Goal: Find contact information: Find contact information

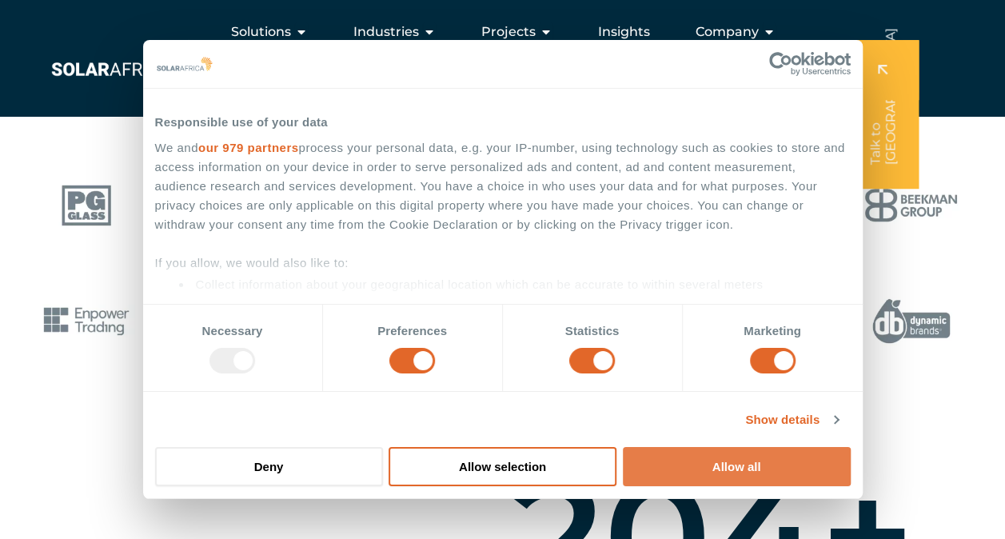
click at [702, 461] on button "Allow all" at bounding box center [737, 466] width 228 height 39
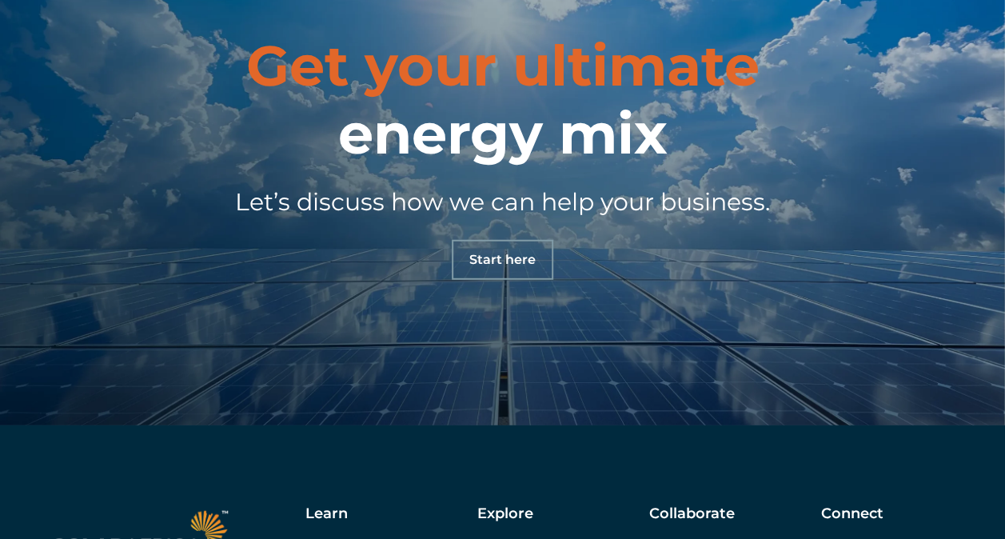
scroll to position [5074, 0]
click at [513, 270] on link "Start here" at bounding box center [503, 259] width 102 height 40
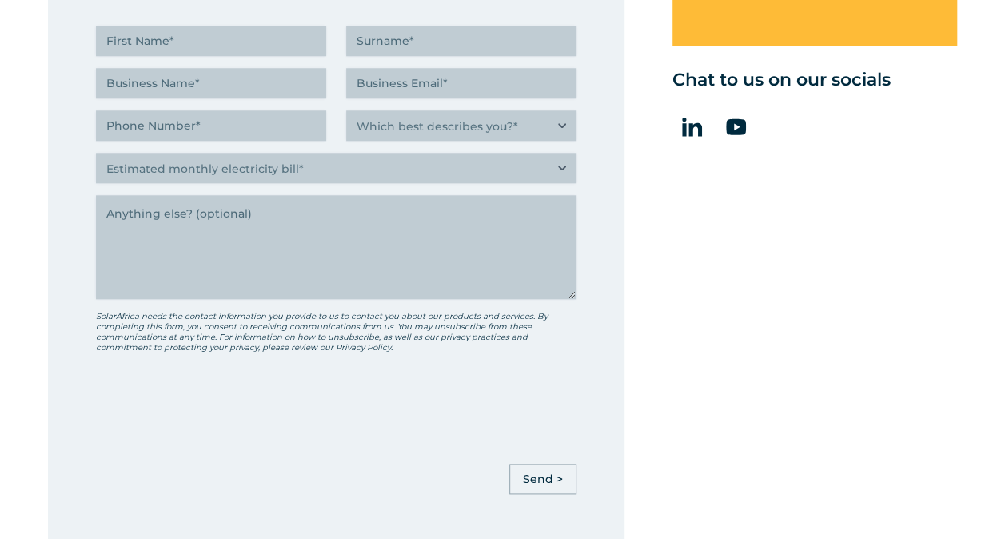
scroll to position [765, 0]
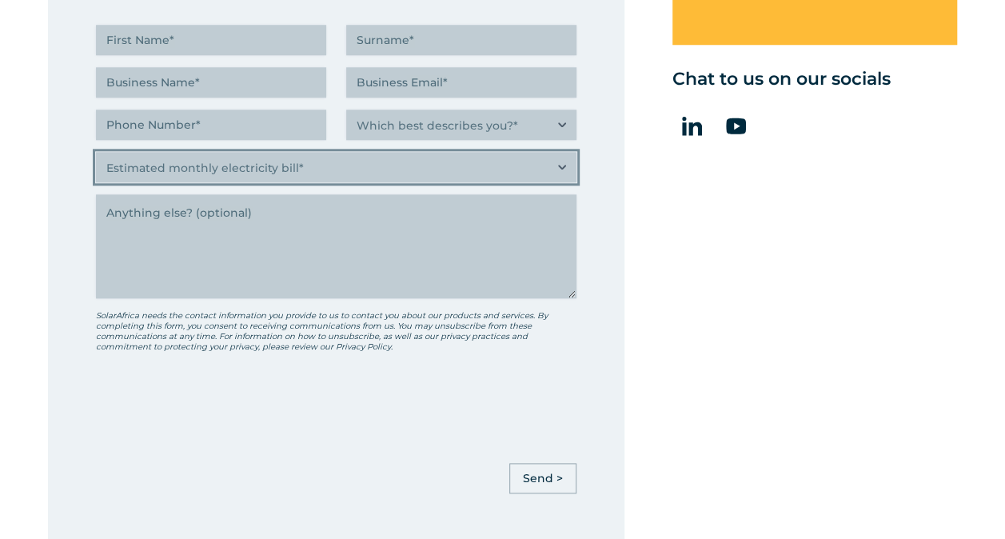
click at [509, 162] on select "Estimated monthly electricity bill* Less than R500K More than R500K" at bounding box center [336, 167] width 481 height 30
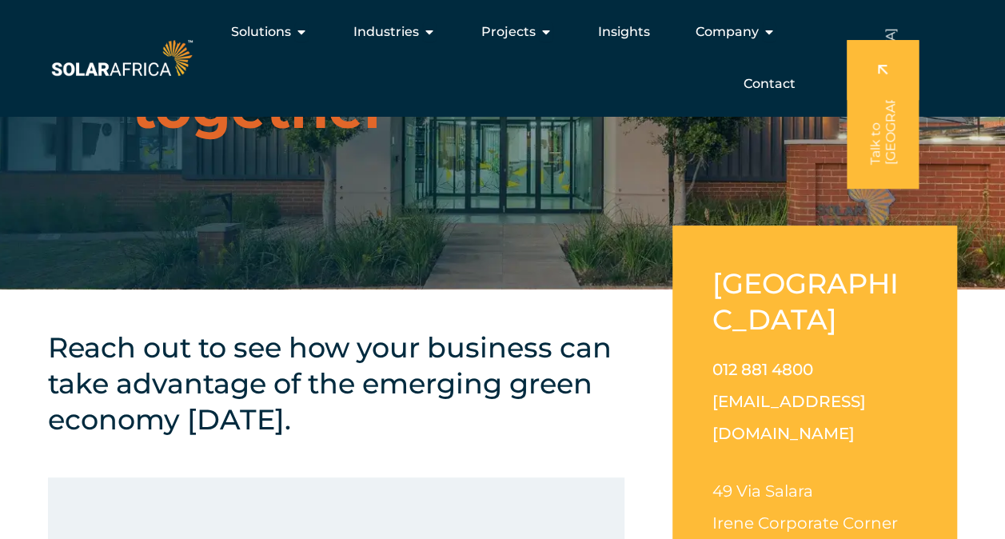
scroll to position [140, 0]
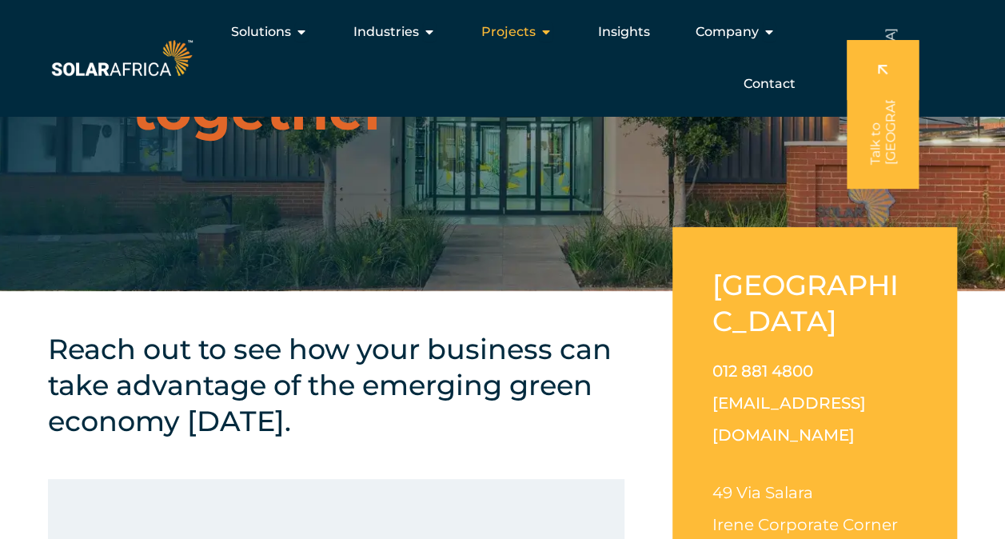
click at [546, 35] on icon "Menu" at bounding box center [546, 32] width 13 height 13
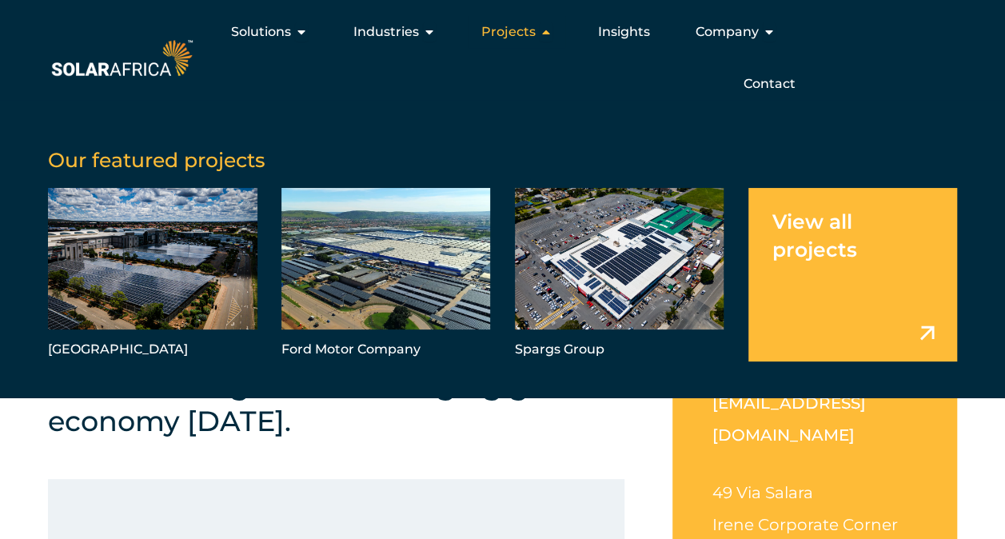
click at [535, 34] on span "Projects" at bounding box center [508, 31] width 54 height 19
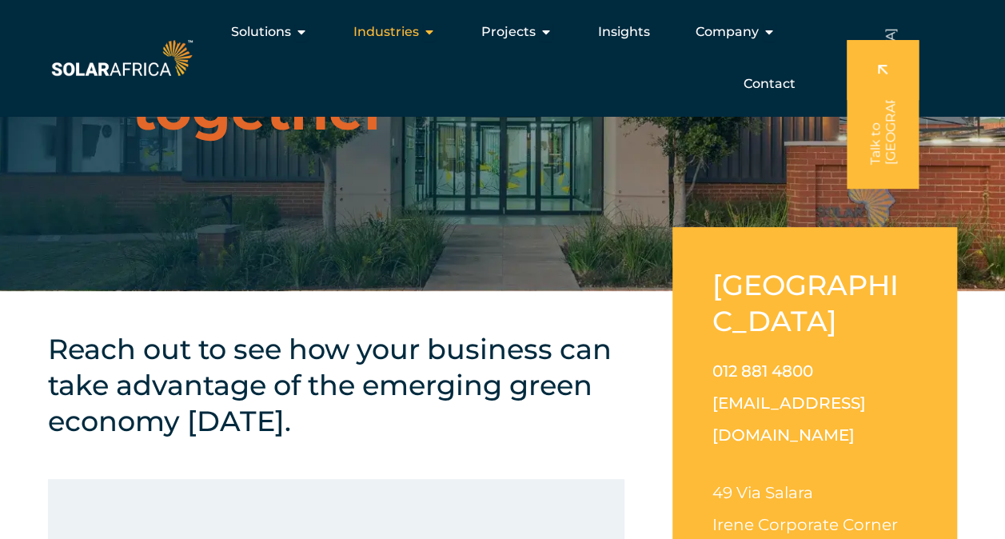
click at [408, 35] on span "Industries" at bounding box center [387, 31] width 66 height 19
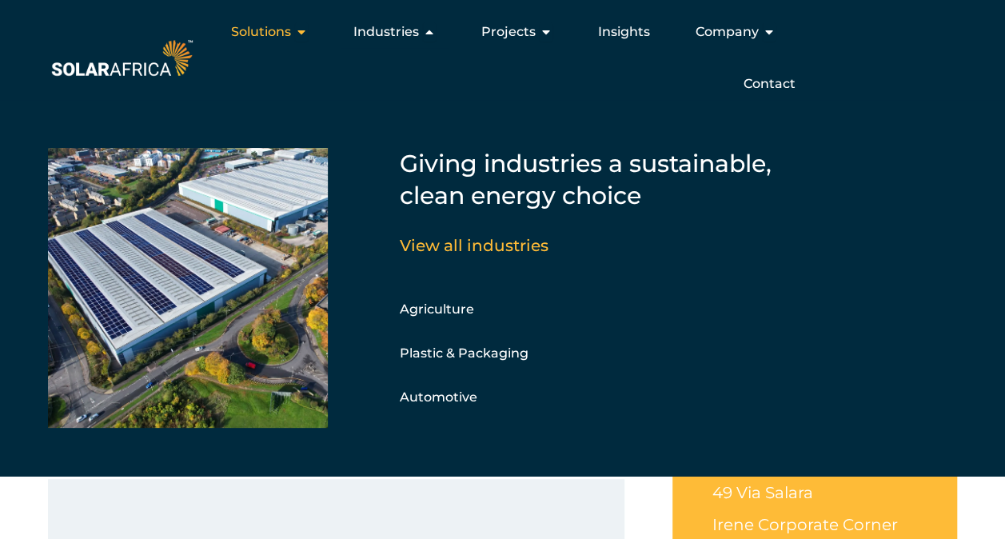
click at [302, 37] on icon "Menu" at bounding box center [301, 32] width 13 height 13
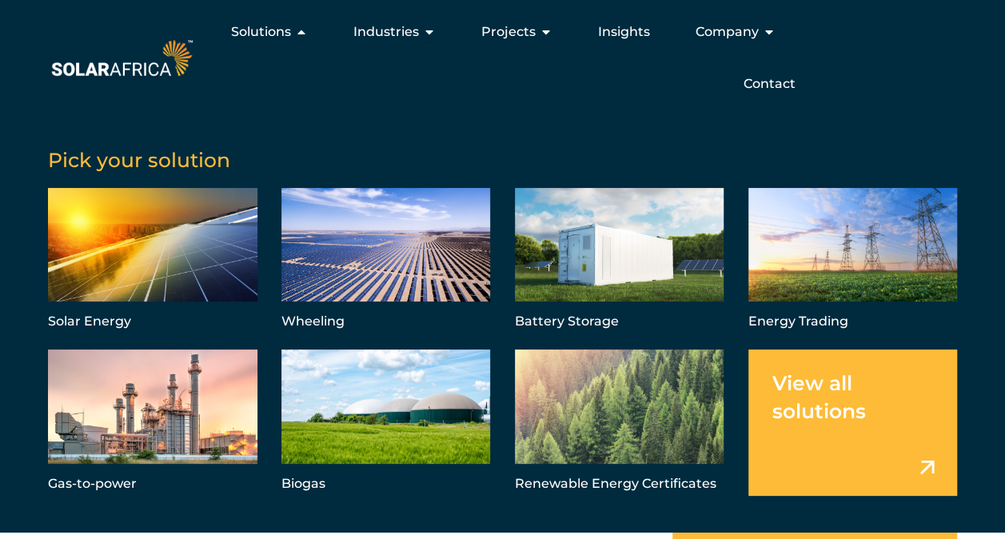
scroll to position [0, 0]
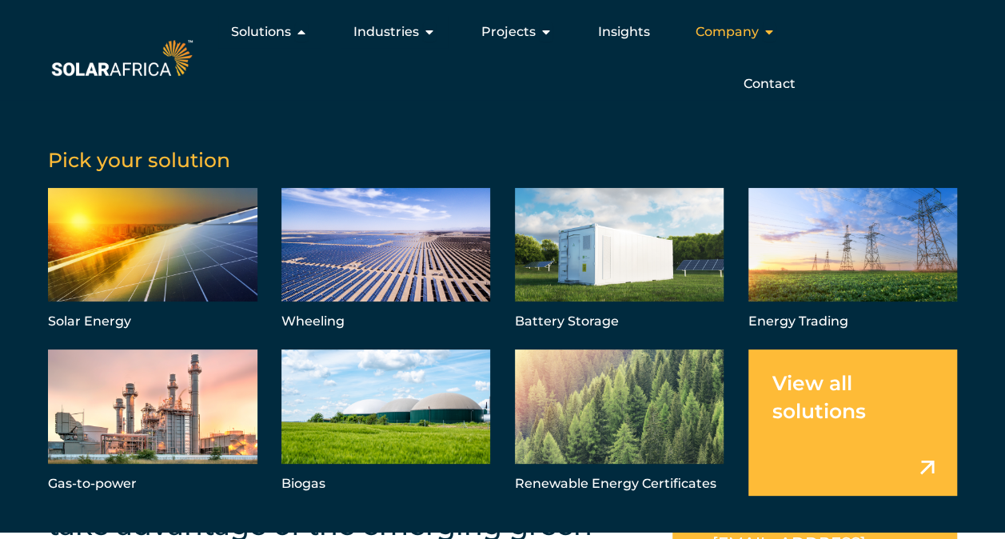
click at [778, 28] on div "Company Close Company Open Company" at bounding box center [736, 32] width 106 height 32
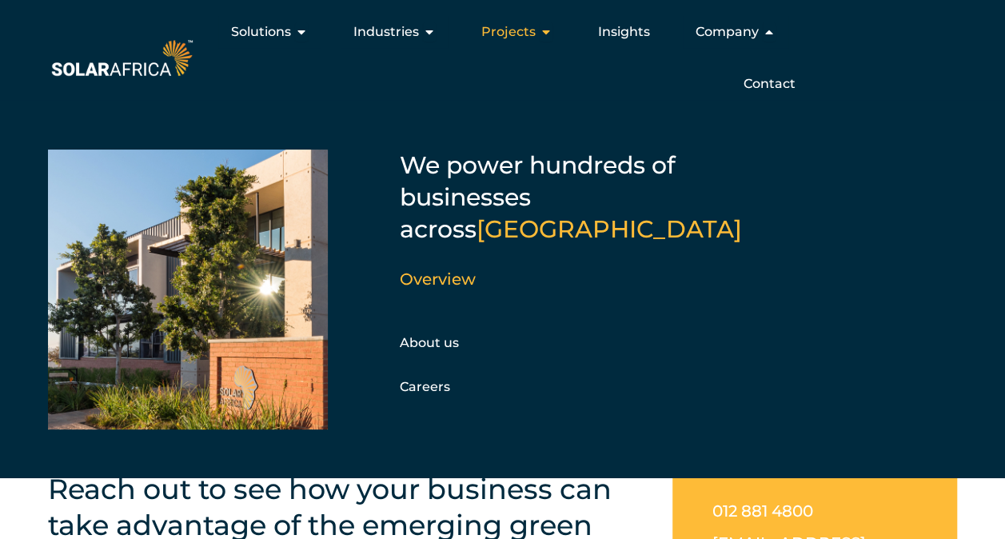
click at [544, 32] on icon "Menu" at bounding box center [546, 32] width 13 height 13
